Goal: Find specific page/section: Find specific page/section

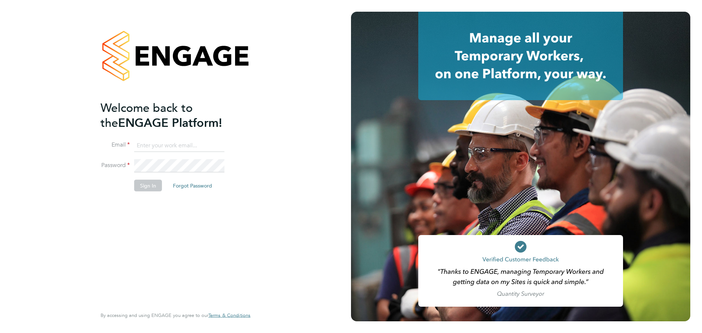
type input "[PERSON_NAME][EMAIL_ADDRESS][PERSON_NAME][DOMAIN_NAME]"
click at [148, 185] on button "Sign In" at bounding box center [148, 185] width 28 height 12
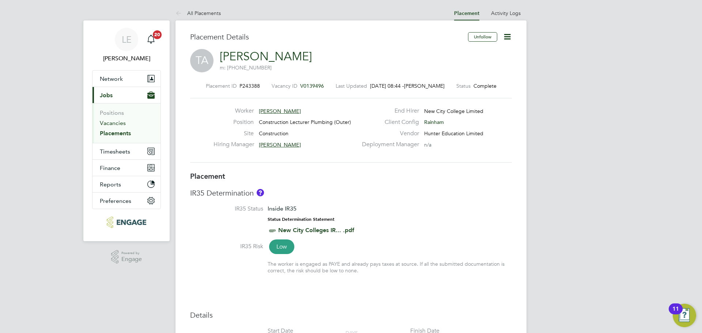
click at [115, 121] on link "Vacancies" at bounding box center [113, 122] width 26 height 7
